Goal: Information Seeking & Learning: Learn about a topic

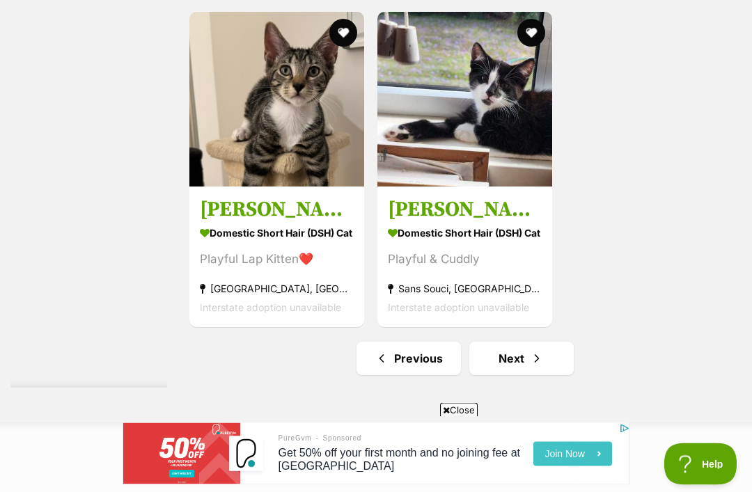
scroll to position [2805, 0]
click at [538, 367] on span "Next page" at bounding box center [537, 358] width 14 height 17
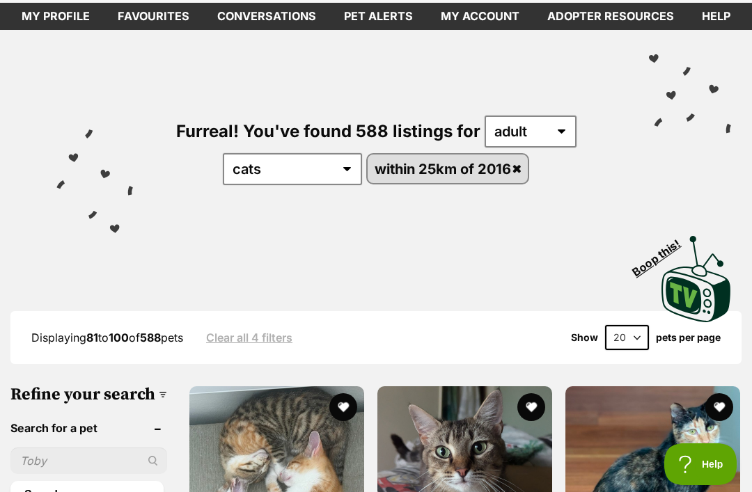
scroll to position [71, 0]
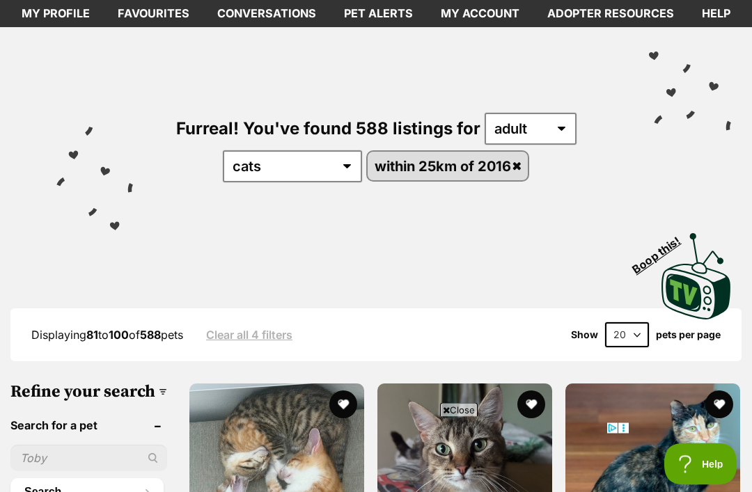
click at [629, 338] on select "20 40 60" at bounding box center [627, 335] width 44 height 25
select select "60"
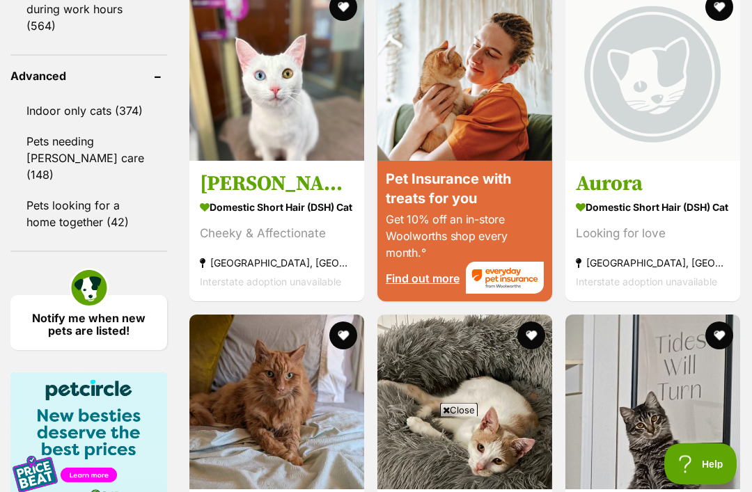
scroll to position [1590, 0]
click at [88, 96] on link "Indoor only cats (374)" at bounding box center [88, 110] width 157 height 29
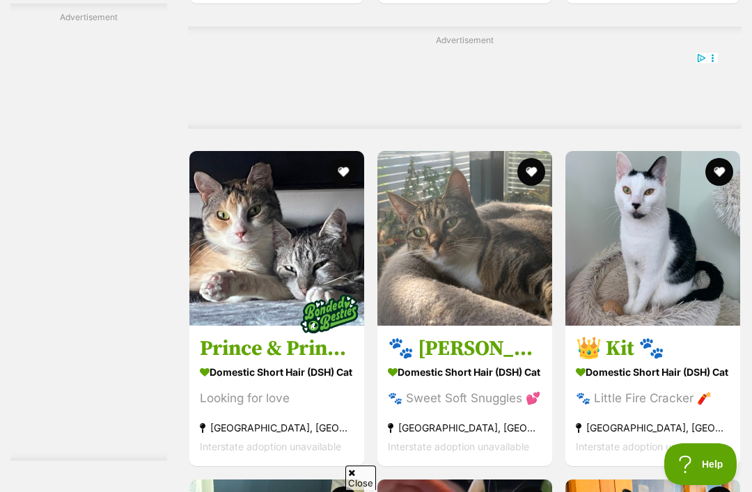
scroll to position [7894, 0]
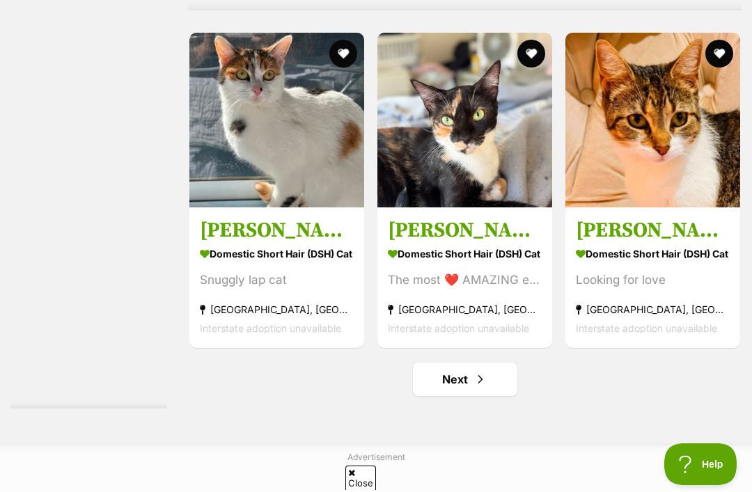
click at [485, 396] on link "Next" at bounding box center [465, 379] width 104 height 33
click at [473, 388] on span "Next page" at bounding box center [480, 379] width 14 height 17
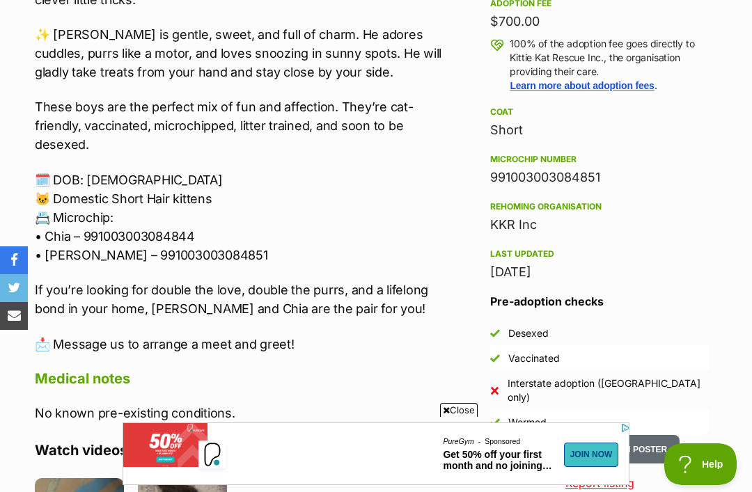
scroll to position [806, 0]
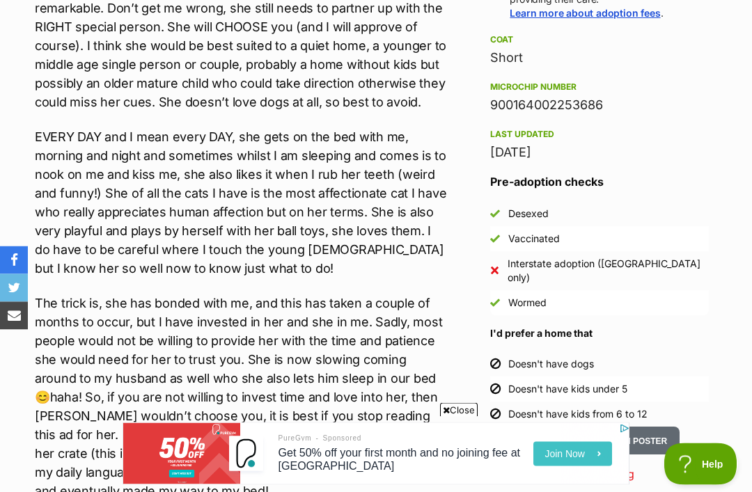
scroll to position [1092, 0]
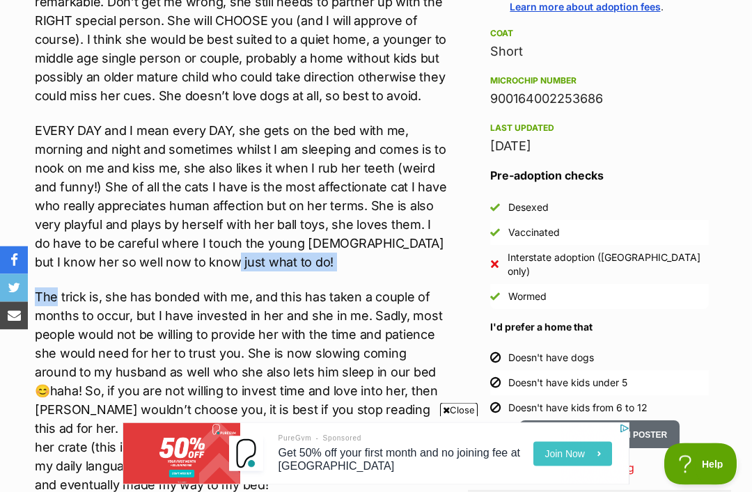
click at [377, 122] on p "EVERY DAY and I mean every DAY, she gets on the bed with me, morning and night …" at bounding box center [241, 197] width 412 height 150
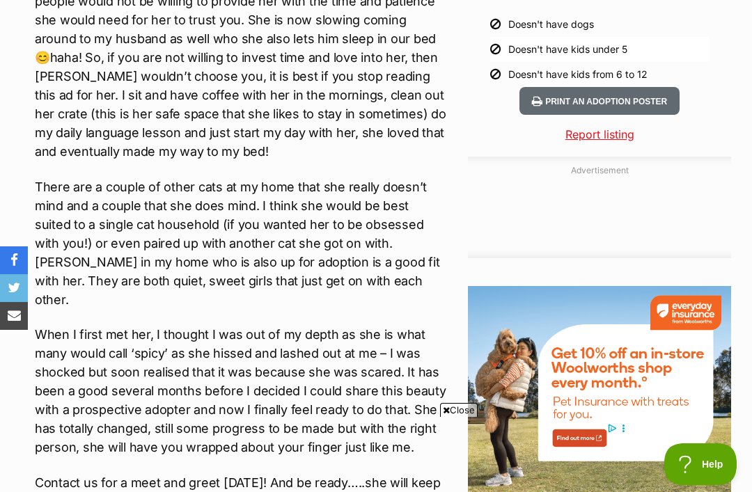
scroll to position [0, 0]
click at [380, 325] on p "When I first met her, I thought I was out of my depth as she is what many would…" at bounding box center [241, 391] width 412 height 132
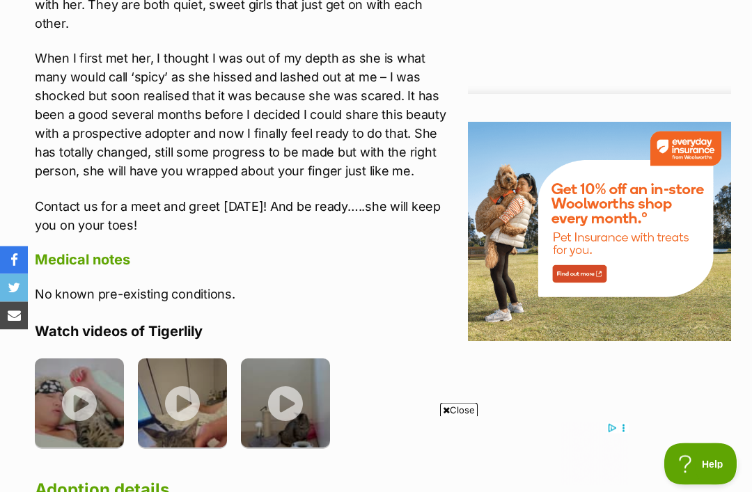
scroll to position [1704, 0]
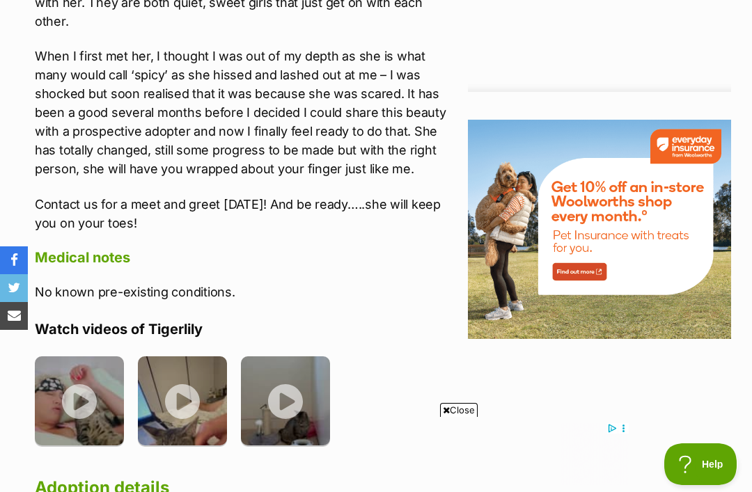
click at [416, 320] on h4 "Watch videos of Tigerlily" at bounding box center [241, 329] width 412 height 18
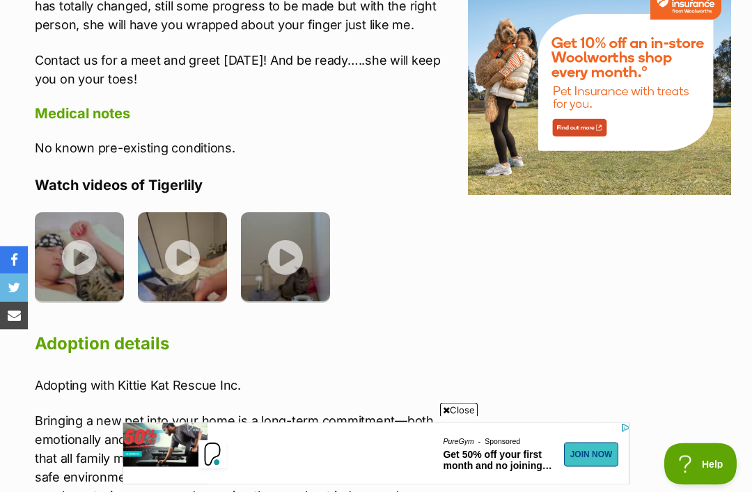
scroll to position [1849, 0]
click at [88, 228] on img at bounding box center [79, 256] width 89 height 89
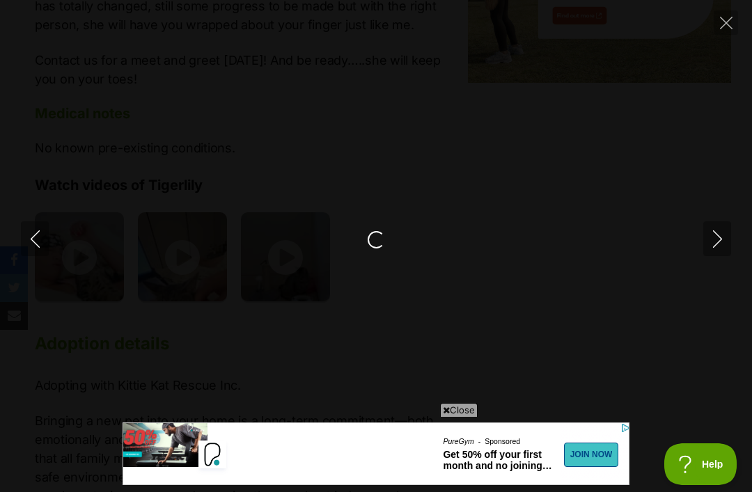
scroll to position [0, 0]
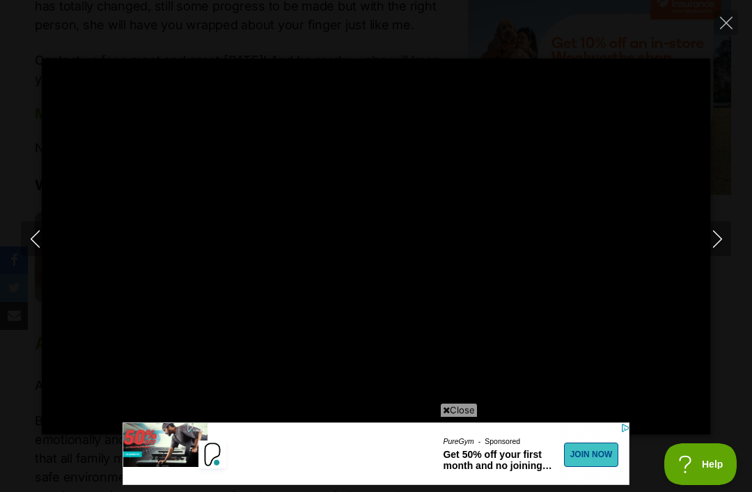
click at [443, 415] on icon at bounding box center [446, 410] width 7 height 9
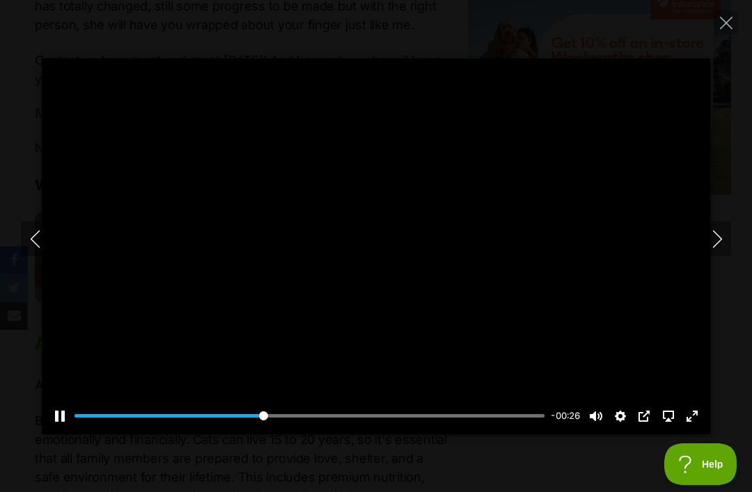
click at [460, 409] on div at bounding box center [376, 246] width 668 height 376
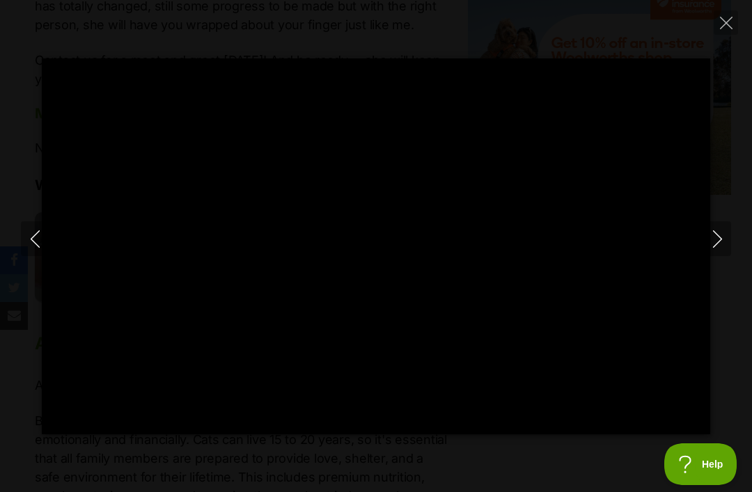
click at [727, 256] on button "Next" at bounding box center [717, 238] width 28 height 35
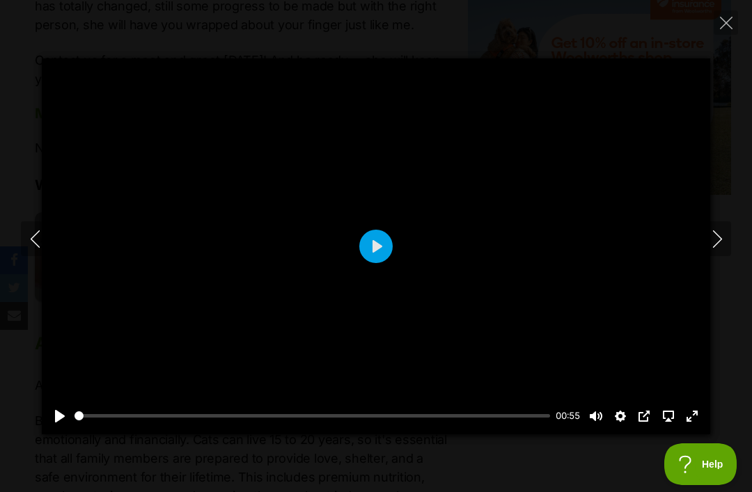
type input "91.49"
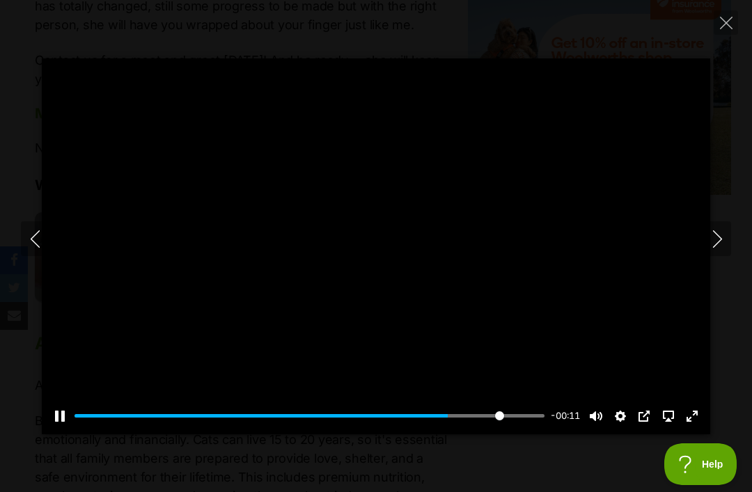
click at [498, 423] on input "Seek" at bounding box center [310, 415] width 470 height 13
click at [719, 248] on icon "Next" at bounding box center [716, 238] width 9 height 17
type input "92.91"
click at [520, 379] on div at bounding box center [376, 246] width 668 height 376
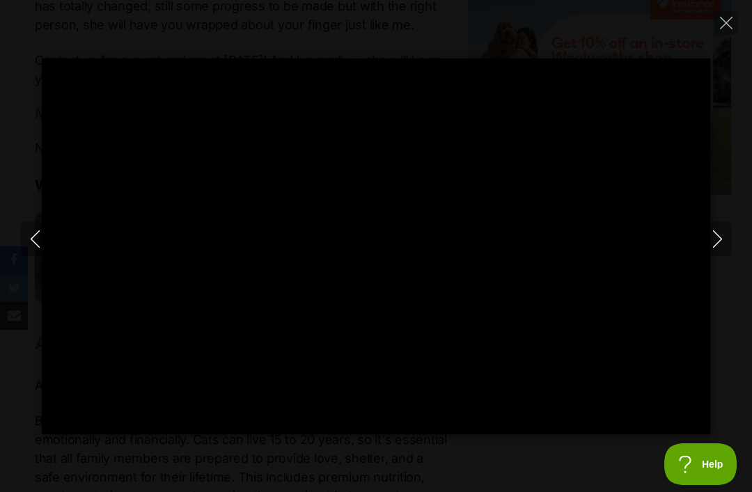
type input "100"
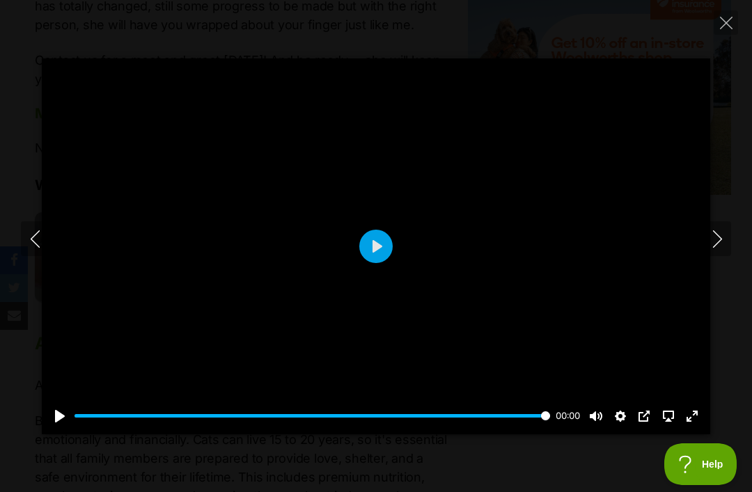
click at [726, 28] on icon "Close" at bounding box center [726, 23] width 13 height 13
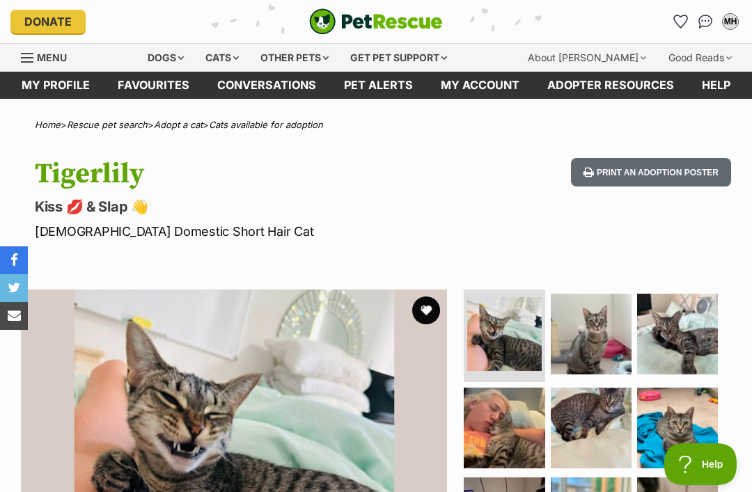
click at [424, 311] on button "favourite" at bounding box center [426, 311] width 28 height 28
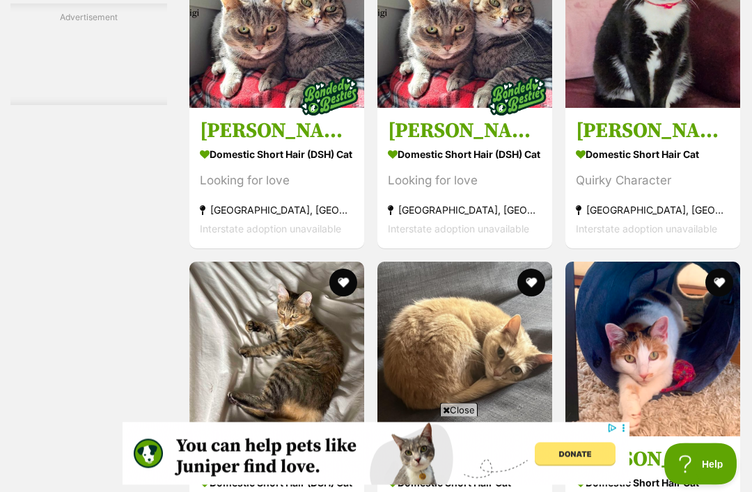
scroll to position [6090, 0]
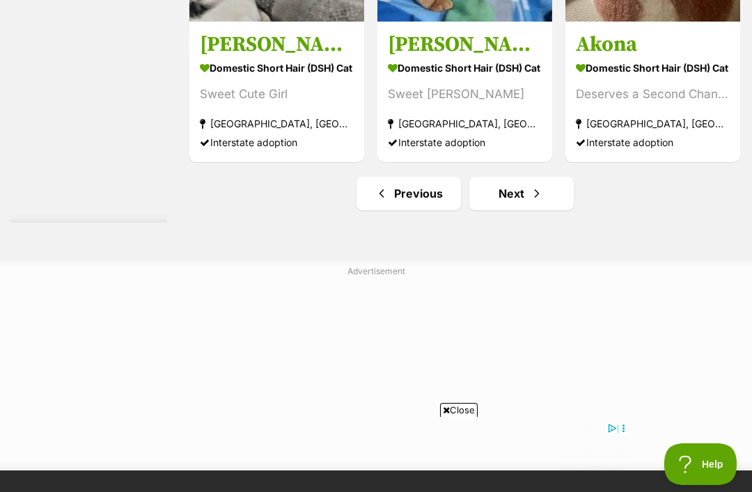
click at [530, 202] on span "Next page" at bounding box center [537, 193] width 14 height 17
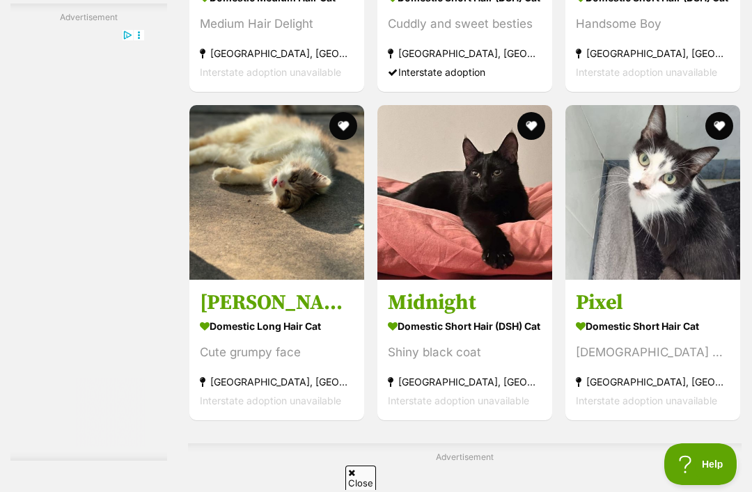
scroll to position [7074, 0]
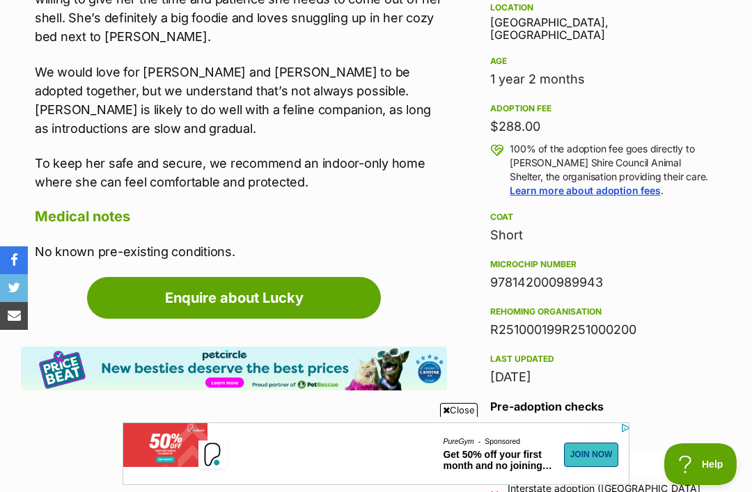
scroll to position [929, 0]
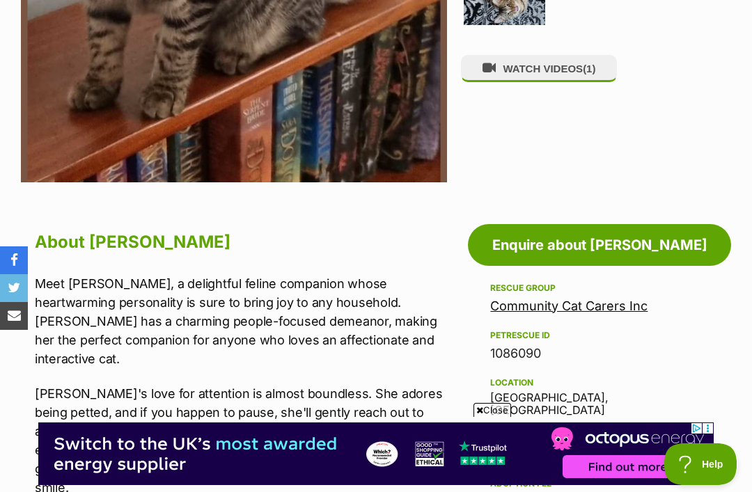
scroll to position [535, 0]
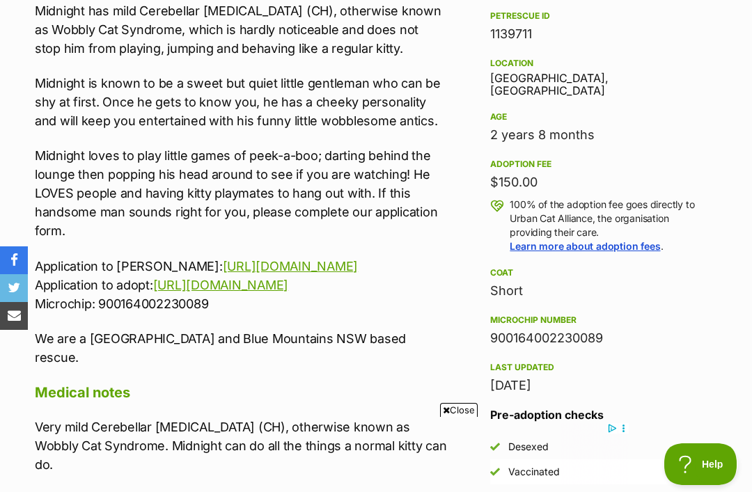
scroll to position [934, 0]
